Goal: Transaction & Acquisition: Purchase product/service

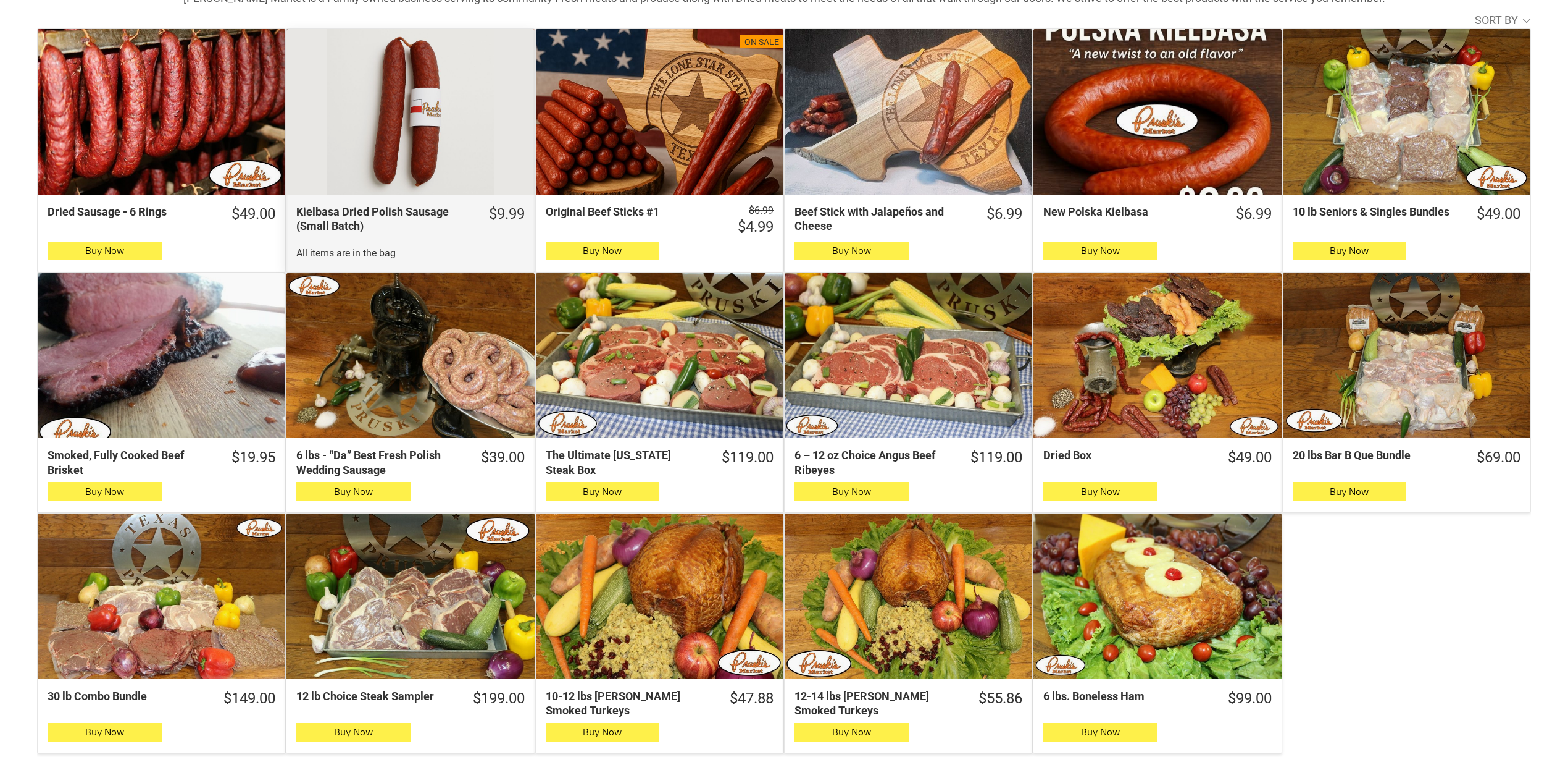
scroll to position [411, 0]
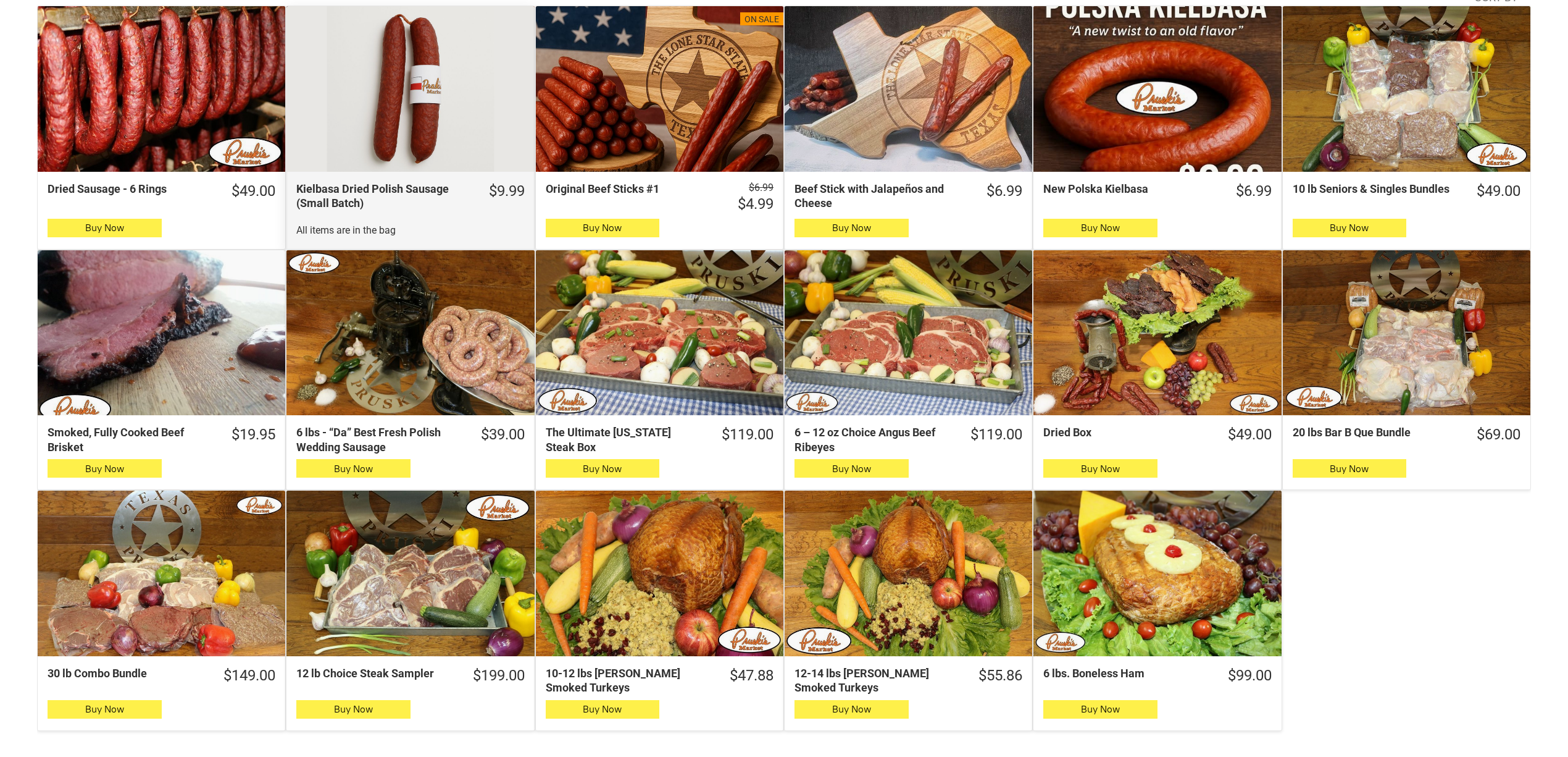
click at [416, 102] on div "Kielbasa Dried Polish Sausage (Small Batch)" at bounding box center [410, 89] width 247 height 166
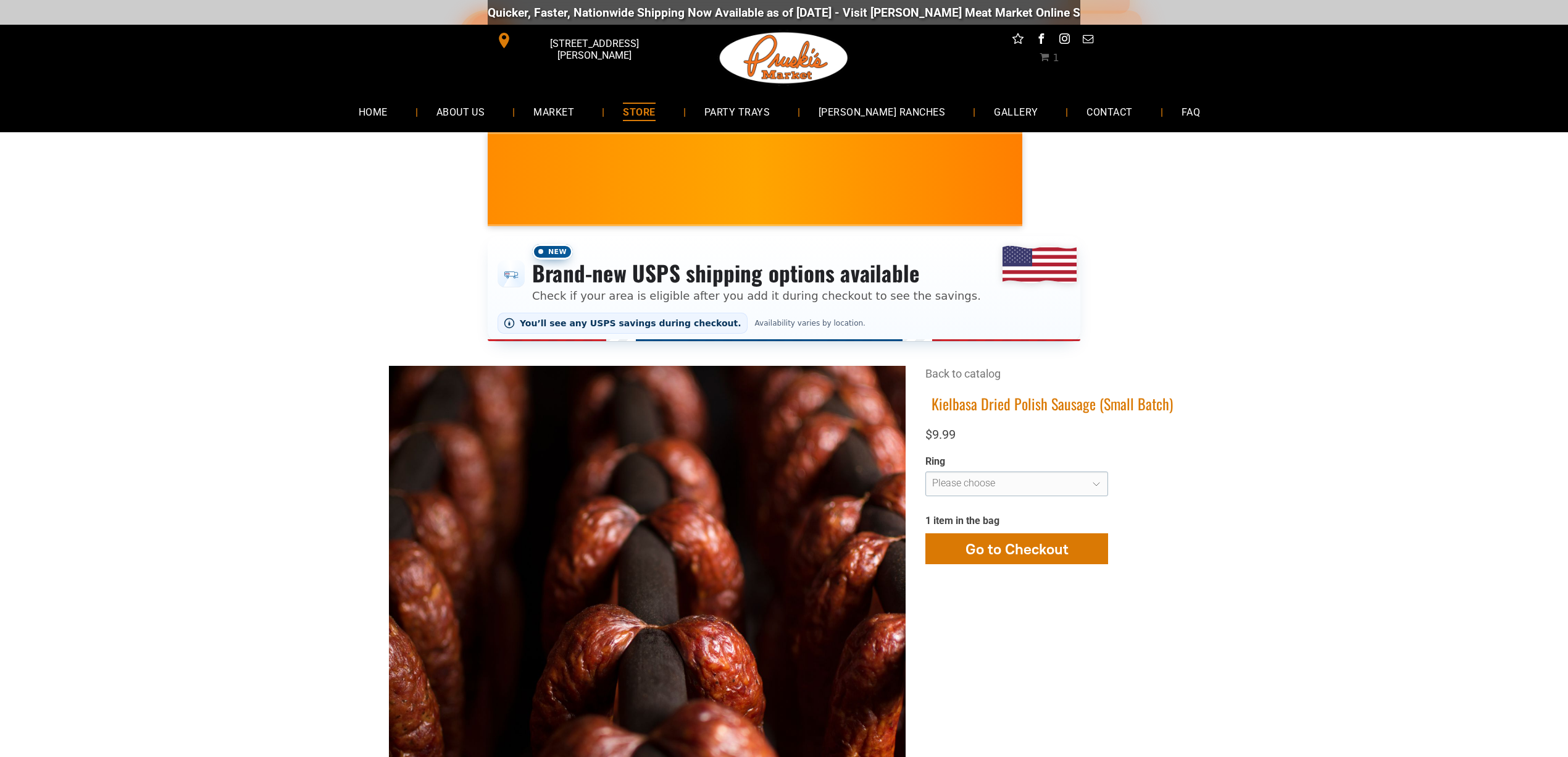
click at [1107, 404] on h1 "Kielbasa Dried Polish Sausage (Small Batch)" at bounding box center [1052, 404] width 254 height 19
copy div "Kielbasa Dried Polish Sausage (Small Batch)"
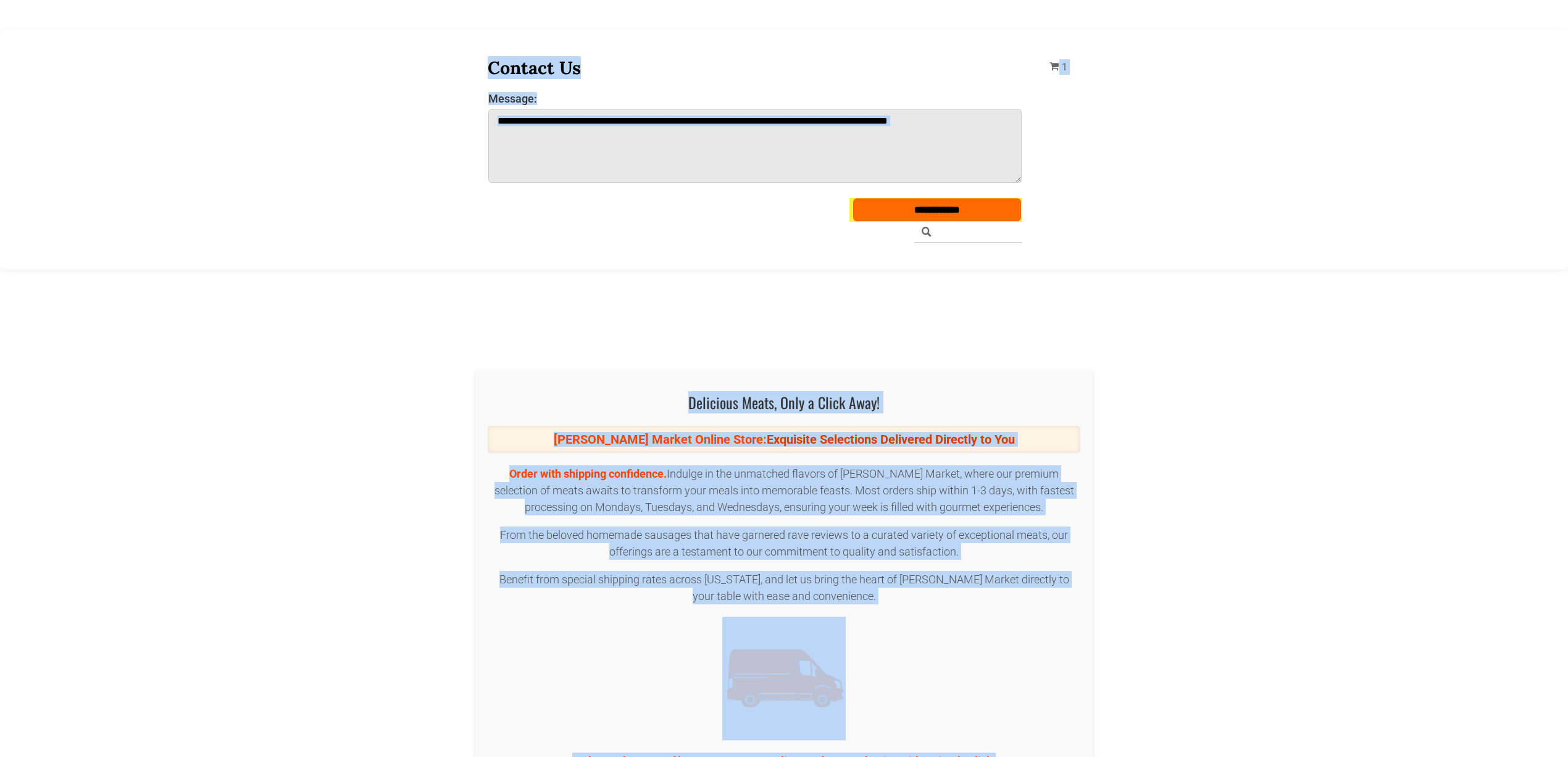
scroll to position [4207, 0]
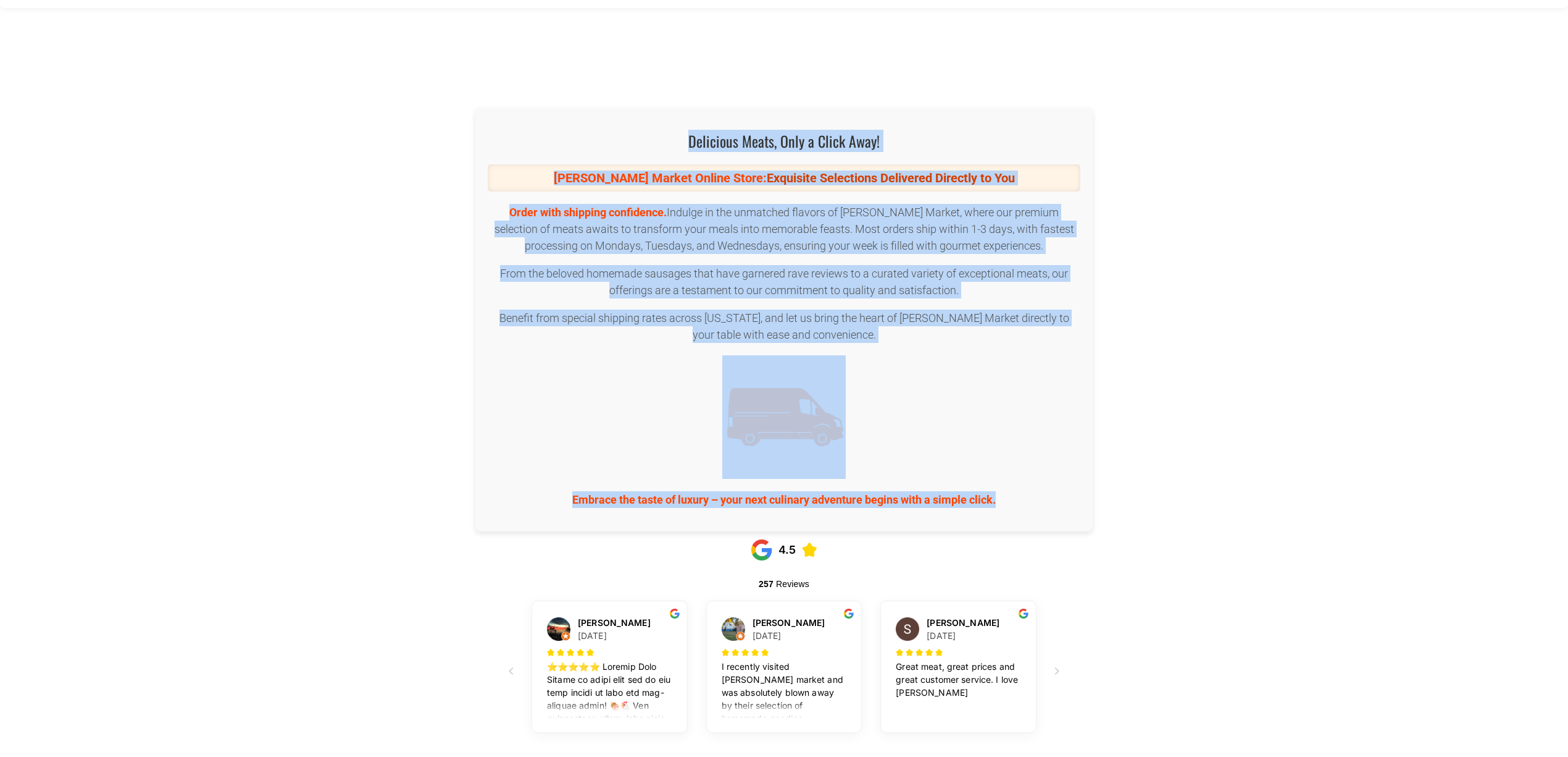
drag, startPoint x: 580, startPoint y: 448, endPoint x: 1015, endPoint y: 497, distance: 437.8
copy div "LOREMIPS DOLORSI Ametconse Adipis Elits Doeiusm Tempori Utlabor Etdo‑Magna Aliq…"
